Goal: Transaction & Acquisition: Download file/media

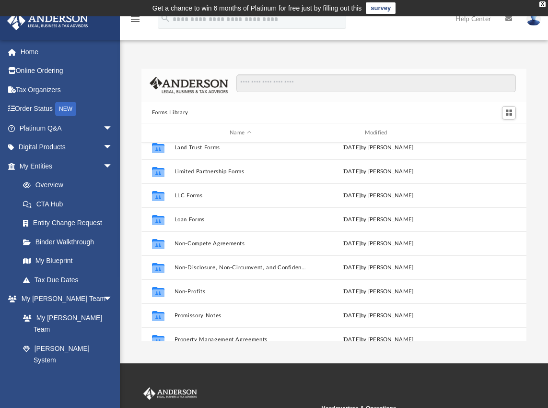
scroll to position [424, 0]
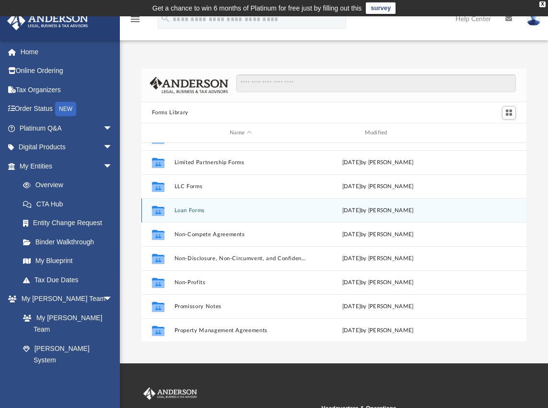
click at [201, 219] on div "Collaborated Folder Loan Forms [DATE] by [PERSON_NAME]" at bounding box center [334, 210] width 386 height 24
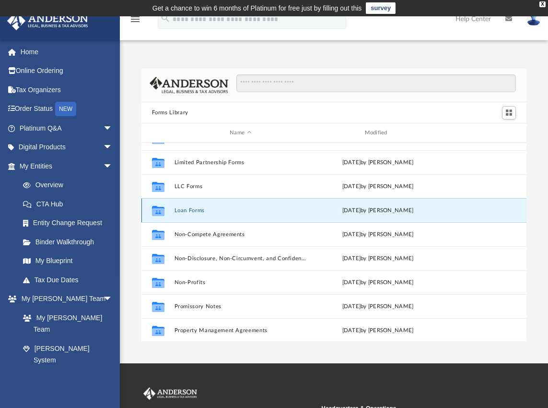
click at [197, 213] on div "Collaborated Folder Loan Forms [DATE] by [PERSON_NAME]" at bounding box center [334, 210] width 386 height 24
click at [162, 209] on icon "grid" at bounding box center [158, 212] width 12 height 8
click at [194, 210] on button "Loan Forms" at bounding box center [240, 210] width 133 height 6
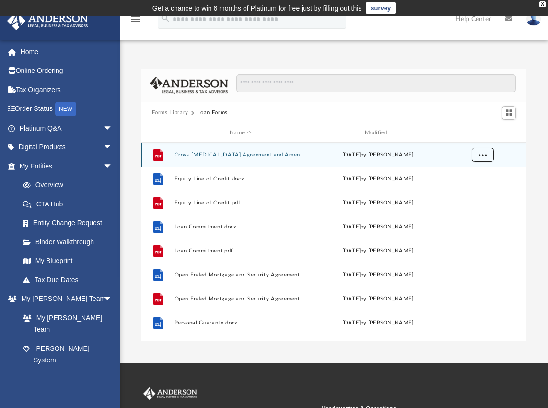
click at [480, 153] on span "More options" at bounding box center [483, 154] width 8 height 5
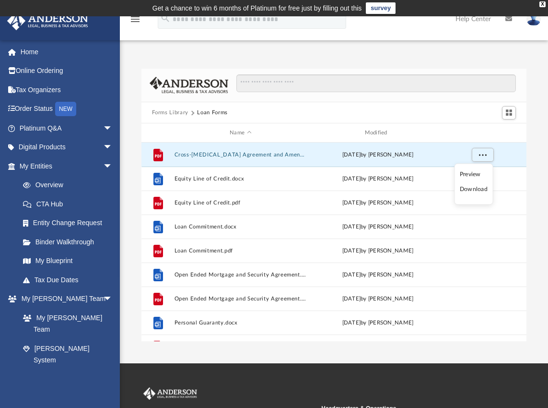
click at [476, 195] on ul "Preview Download" at bounding box center [473, 184] width 39 height 41
click at [476, 188] on li "Download" at bounding box center [474, 189] width 28 height 10
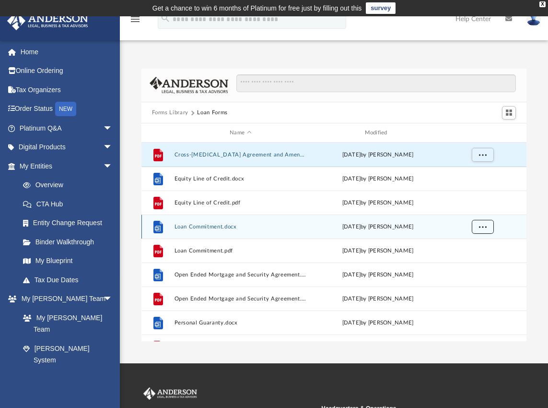
click at [482, 227] on span "More options" at bounding box center [483, 226] width 8 height 5
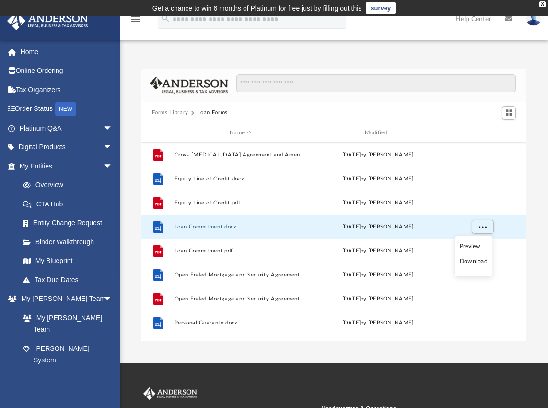
click at [468, 263] on li "Download" at bounding box center [474, 261] width 28 height 10
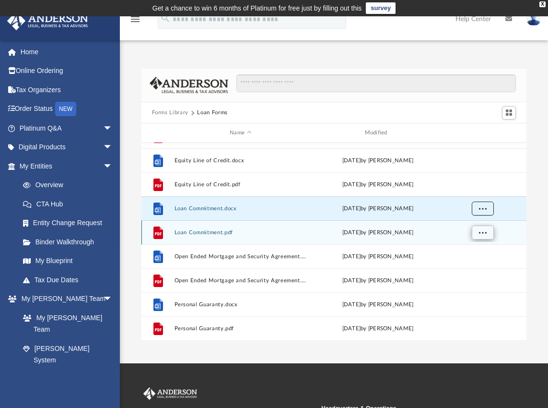
scroll to position [24, 0]
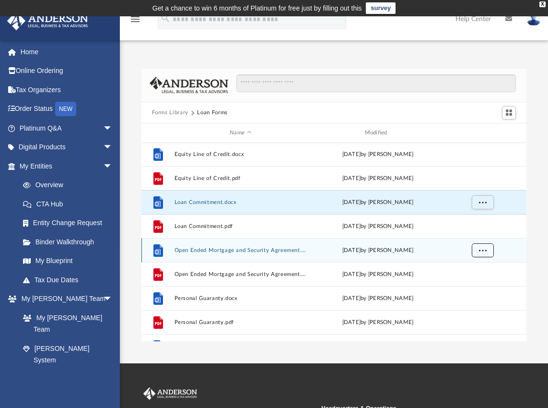
click at [482, 250] on span "More options" at bounding box center [483, 249] width 8 height 5
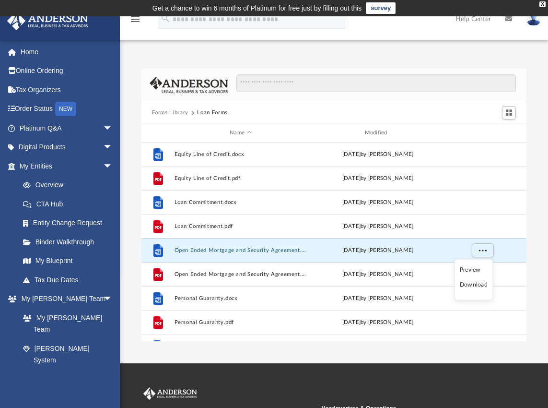
click at [475, 283] on li "Download" at bounding box center [474, 285] width 28 height 10
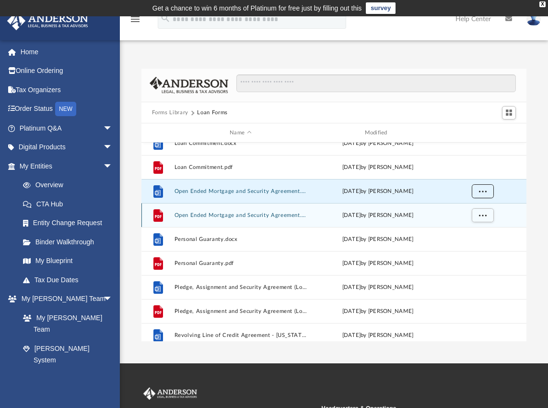
scroll to position [88, 0]
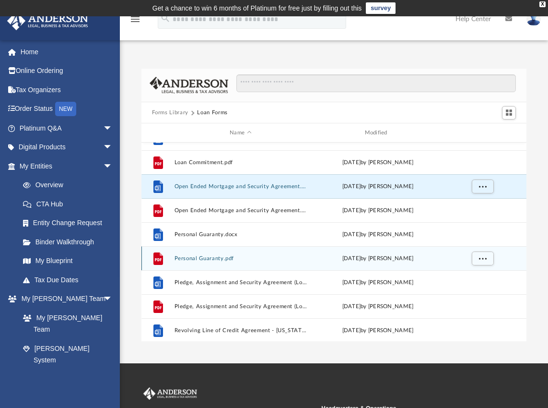
click at [209, 256] on button "Personal Guaranty.pdf" at bounding box center [240, 258] width 133 height 6
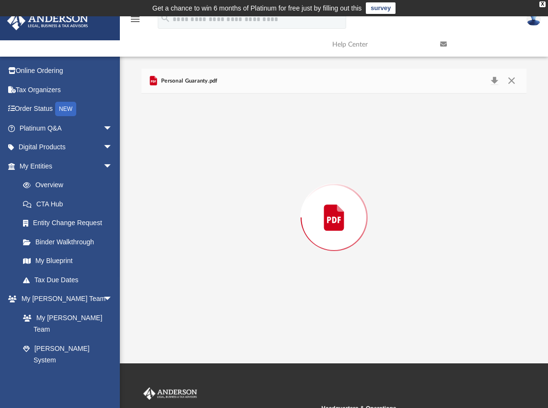
click at [209, 256] on div "Preview" at bounding box center [334, 217] width 386 height 247
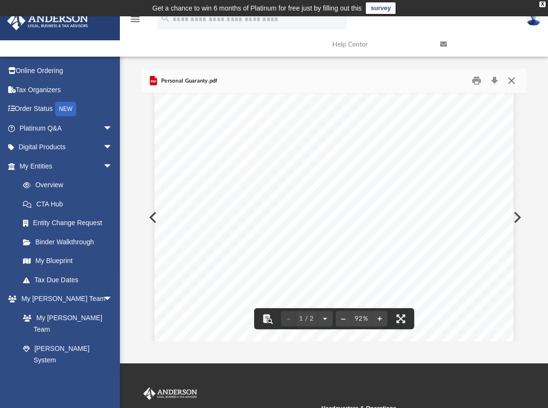
click at [514, 83] on button "Close" at bounding box center [511, 80] width 17 height 15
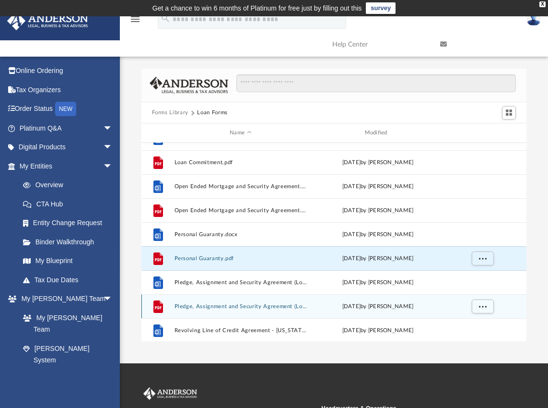
click at [363, 306] on div "[DATE] by [PERSON_NAME]" at bounding box center [377, 306] width 133 height 9
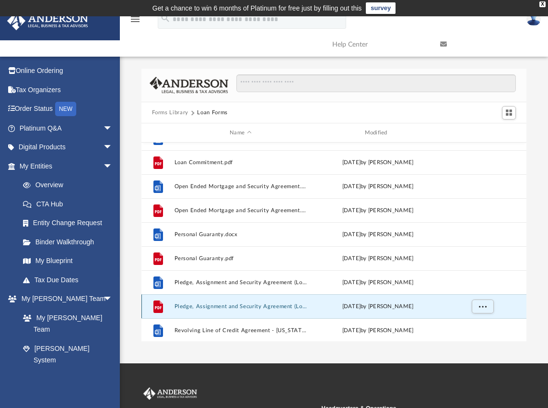
click at [196, 306] on button "Pledge, Assignment and Security Agreement (Loan Agreement).pdf" at bounding box center [240, 306] width 133 height 6
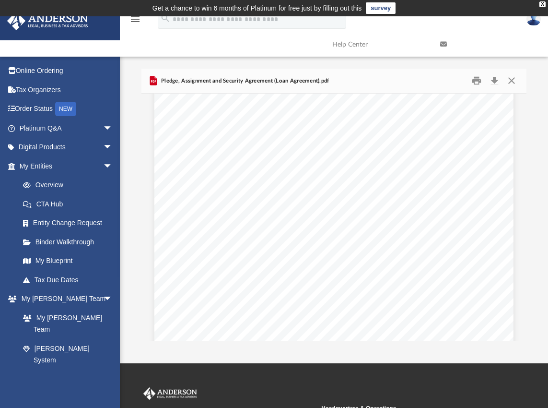
scroll to position [581, 0]
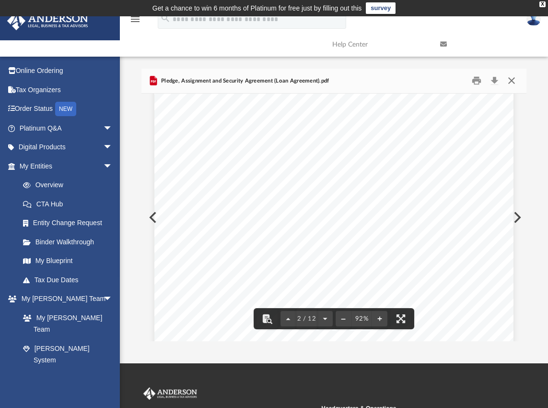
click at [514, 81] on button "Close" at bounding box center [511, 80] width 17 height 15
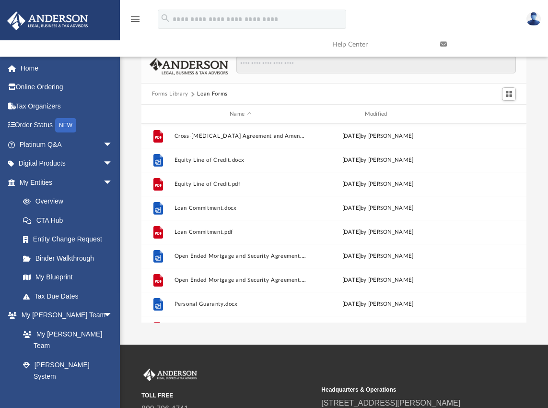
scroll to position [15, 0]
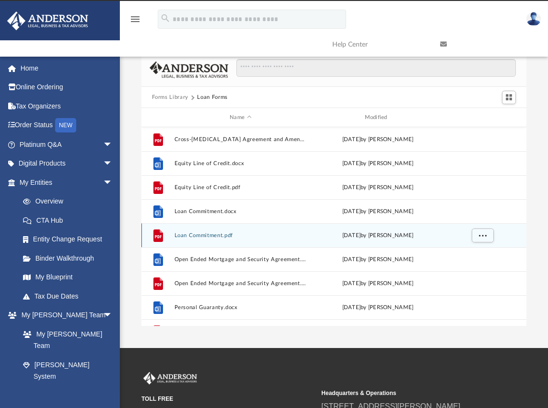
click at [211, 228] on div "File Loan Commitment.pdf [DATE] by [PERSON_NAME]" at bounding box center [334, 235] width 386 height 24
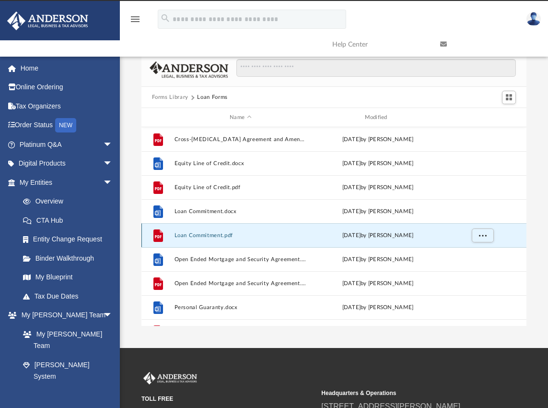
click at [211, 235] on button "Loan Commitment.pdf" at bounding box center [240, 235] width 133 height 6
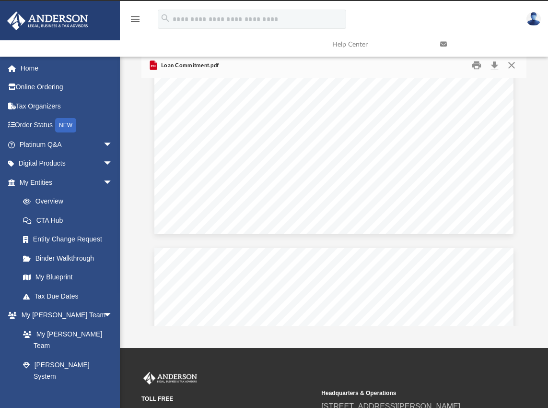
scroll to position [0, 0]
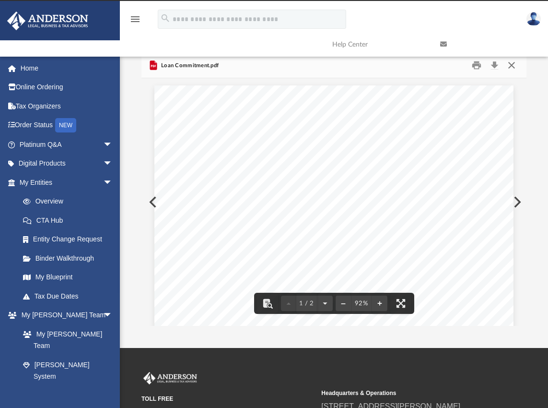
click at [514, 69] on button "Close" at bounding box center [511, 65] width 17 height 15
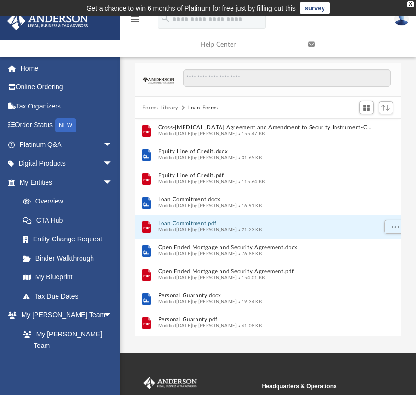
scroll to position [211, 259]
